Goal: Find specific page/section: Find specific page/section

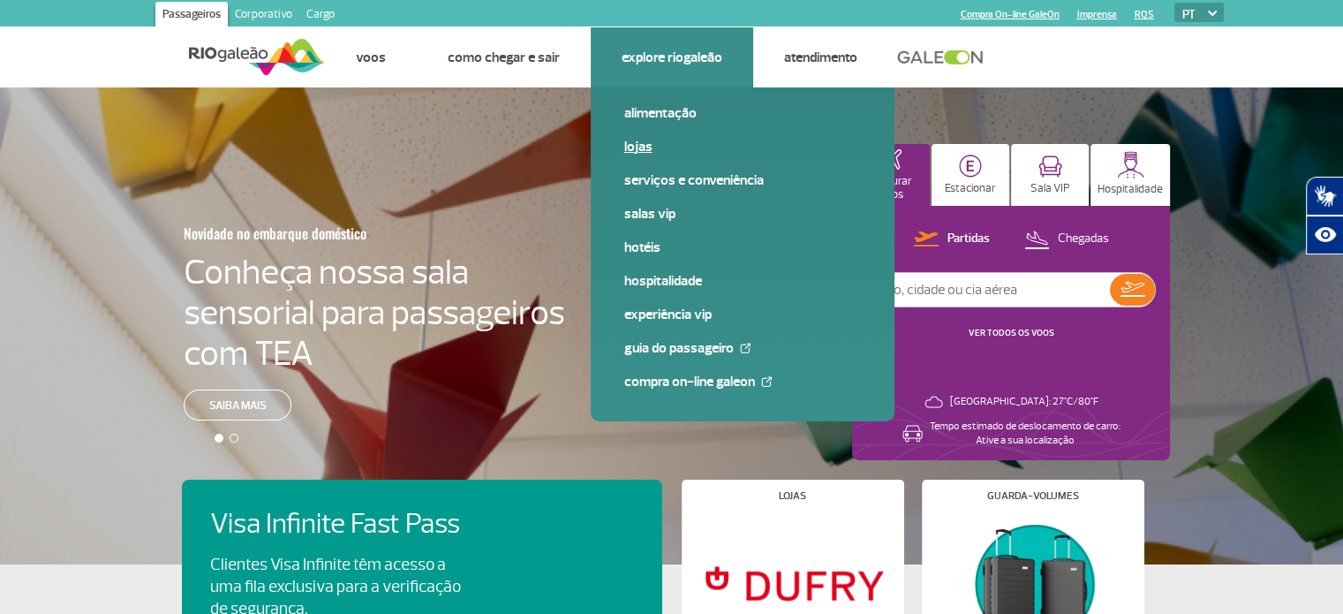
click at [631, 144] on link "Lojas" at bounding box center [742, 146] width 237 height 19
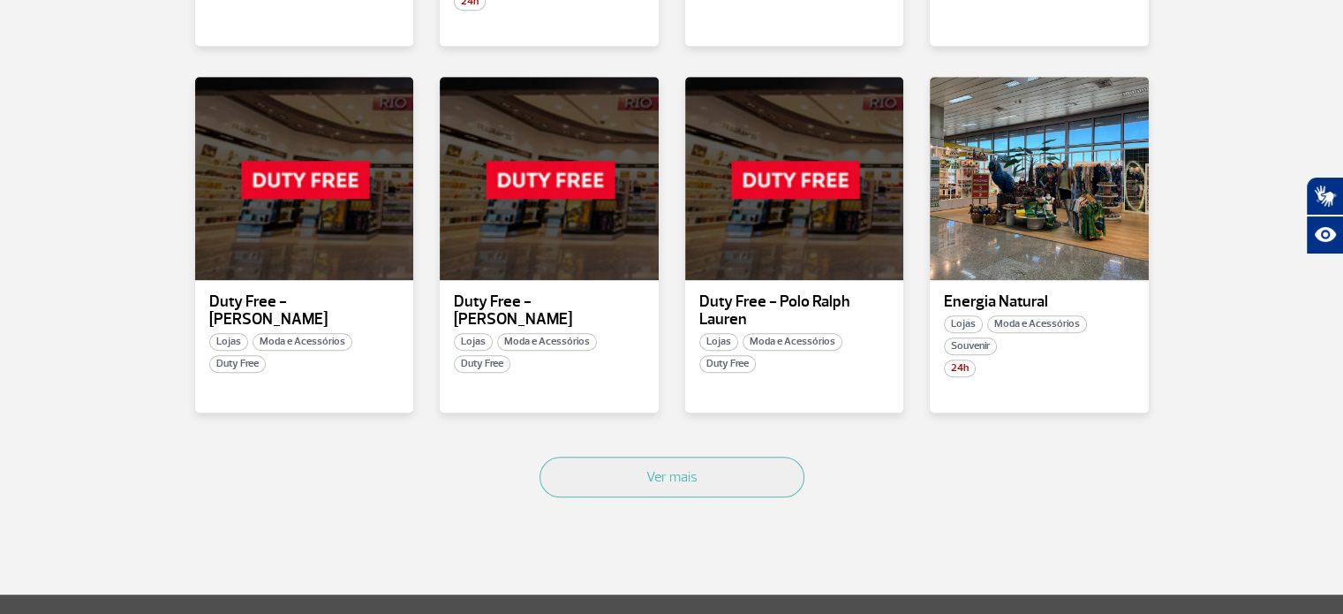
scroll to position [1056, 0]
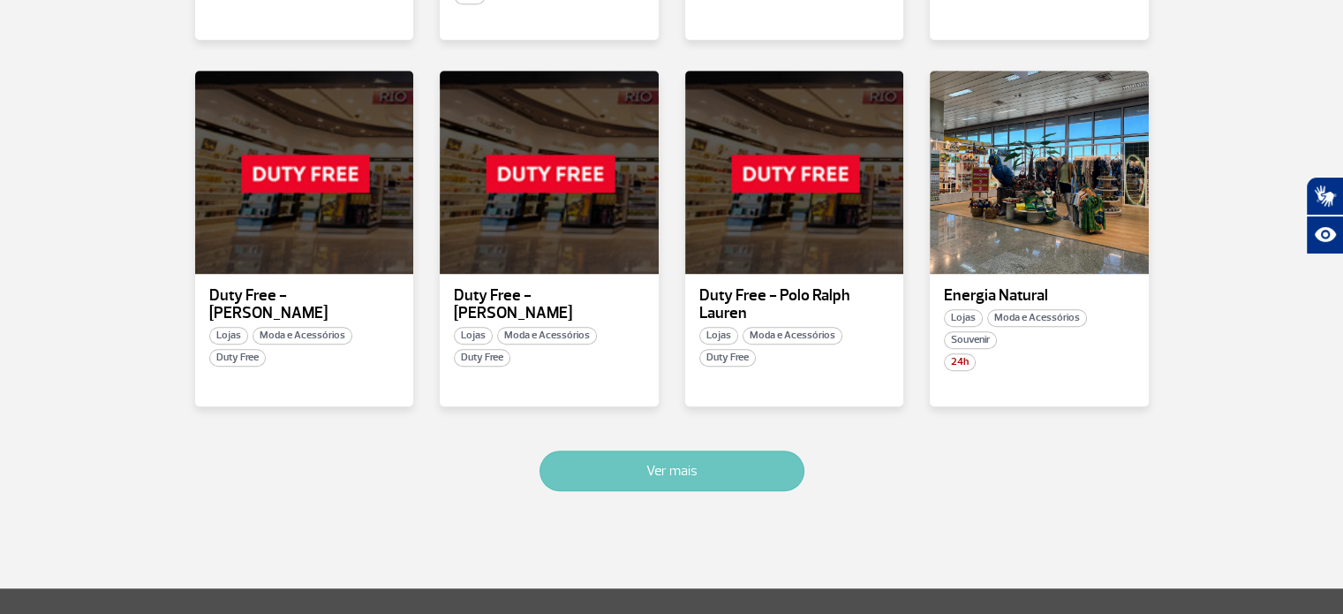
click at [629, 464] on button "Ver mais" at bounding box center [672, 470] width 265 height 41
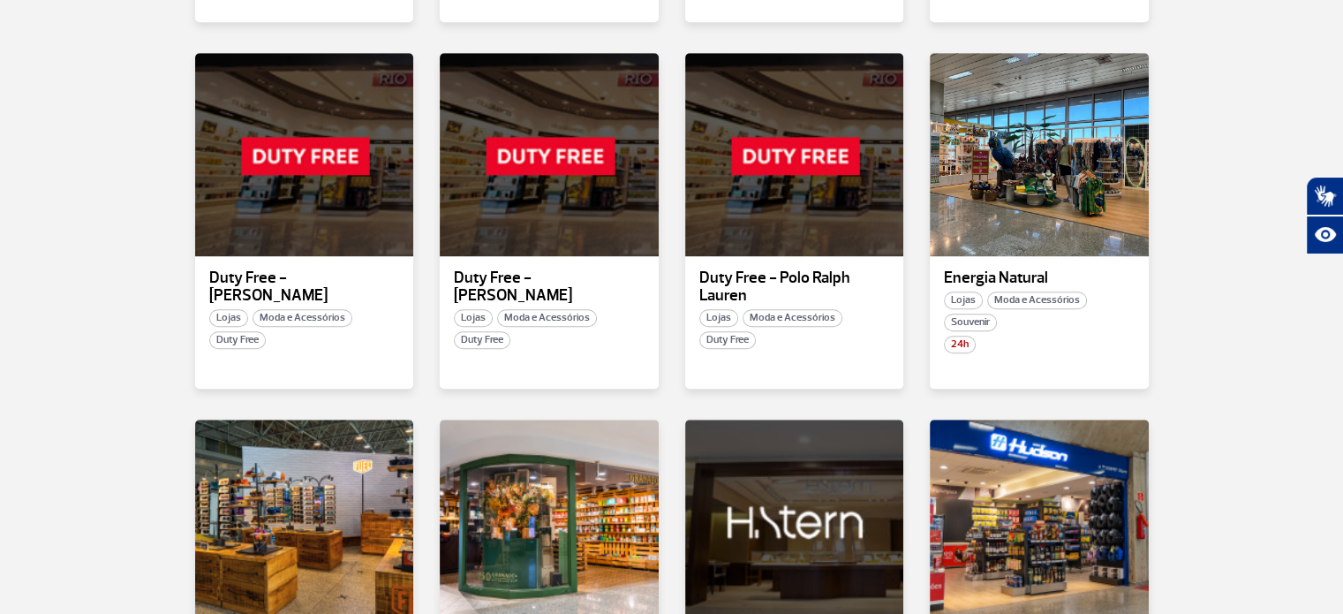
scroll to position [2151, 0]
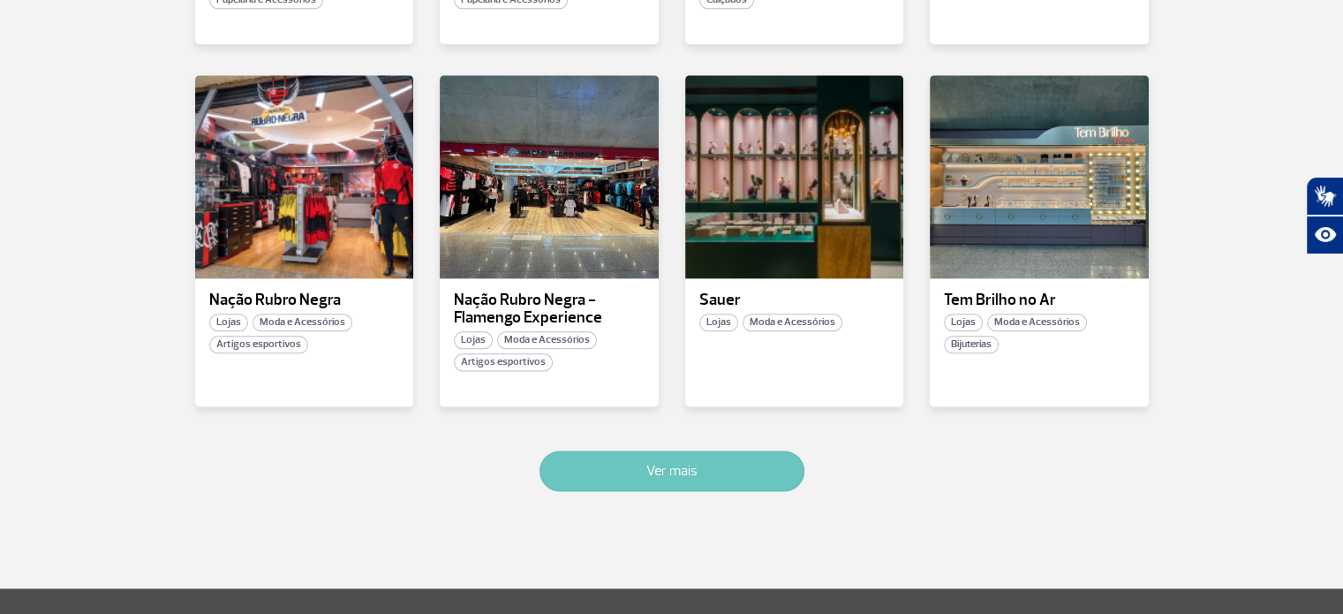
click at [629, 464] on button "Ver mais" at bounding box center [672, 470] width 265 height 41
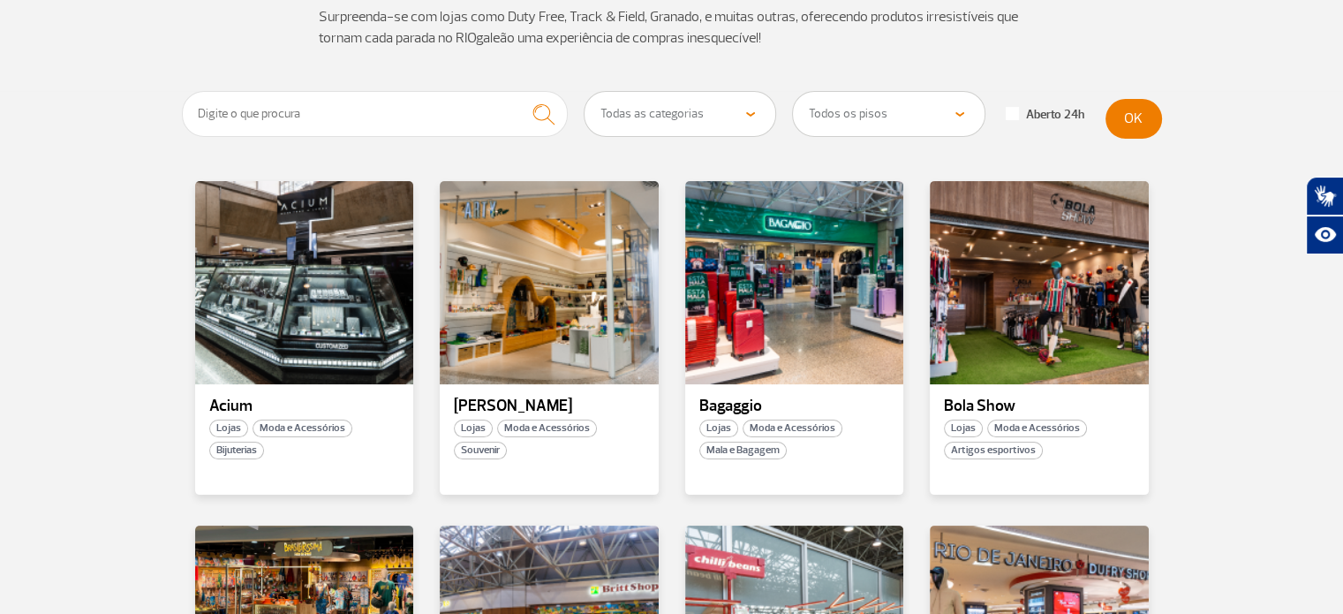
scroll to position [226, 0]
